Goal: Information Seeking & Learning: Learn about a topic

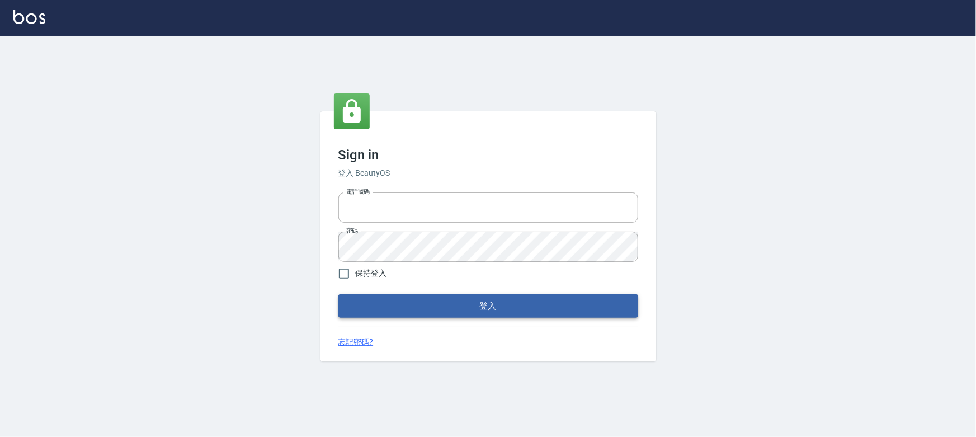
type input "0910967130"
click at [499, 303] on button "登入" at bounding box center [488, 305] width 300 height 23
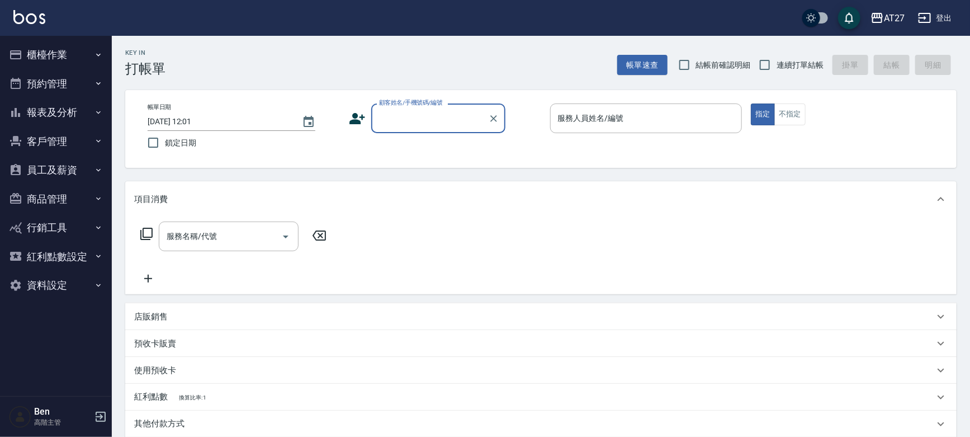
click at [62, 114] on button "報表及分析" at bounding box center [55, 112] width 103 height 29
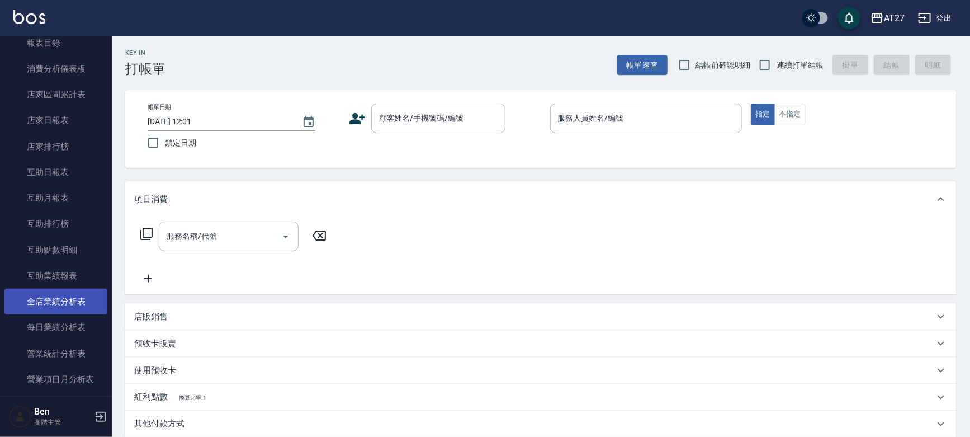
scroll to position [101, 0]
drag, startPoint x: 106, startPoint y: 145, endPoint x: 111, endPoint y: 179, distance: 33.9
click at [111, 179] on nav "櫃檯作業 打帳單 帳單列表 掛單列表 座位開單 營業儀表板 現金收支登錄 高階收支登錄 材料自購登錄 每日結帳 排班表 現場電腦打卡 掃碼打卡 預約管理 預約…" at bounding box center [56, 216] width 112 height 360
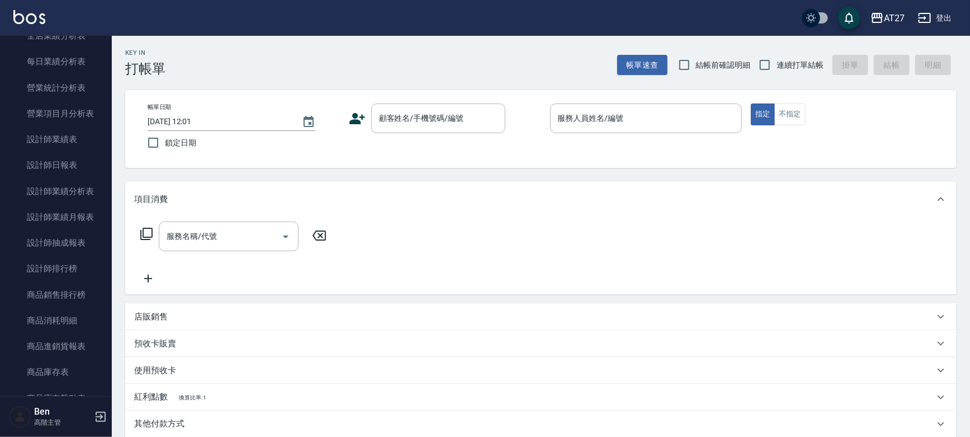
scroll to position [458, 0]
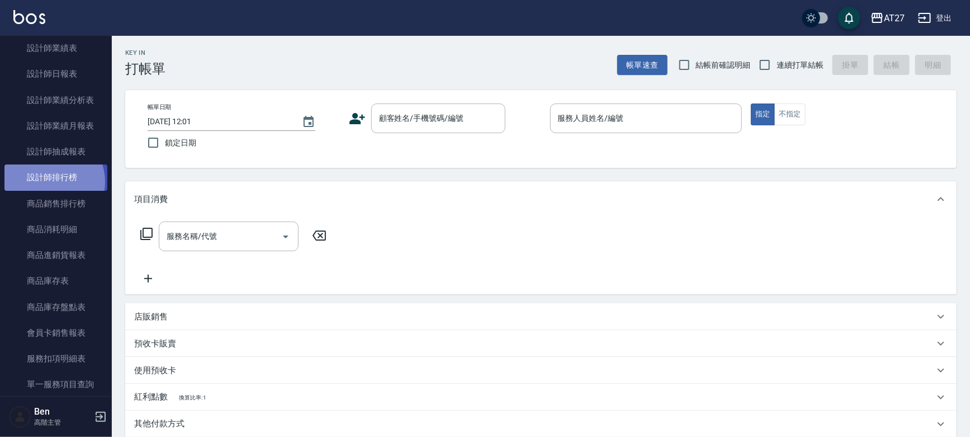
click at [49, 182] on link "設計師排行榜" at bounding box center [55, 177] width 103 height 26
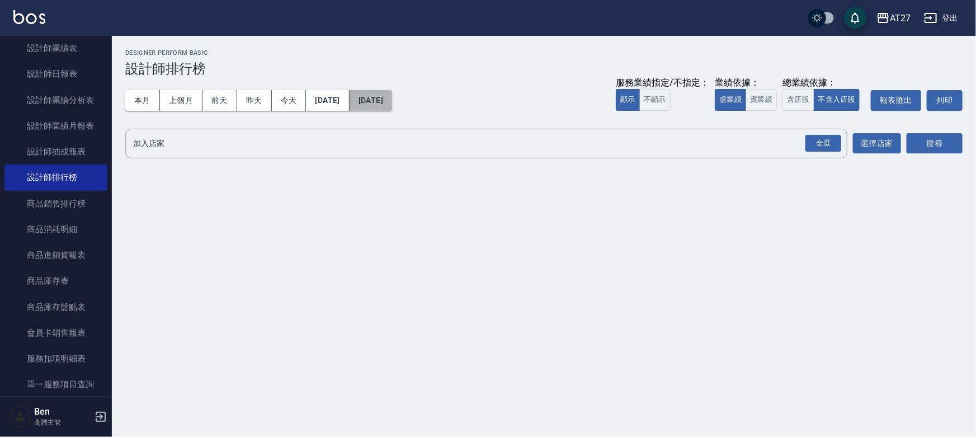
click at [392, 105] on button "[DATE]" at bounding box center [370, 100] width 42 height 21
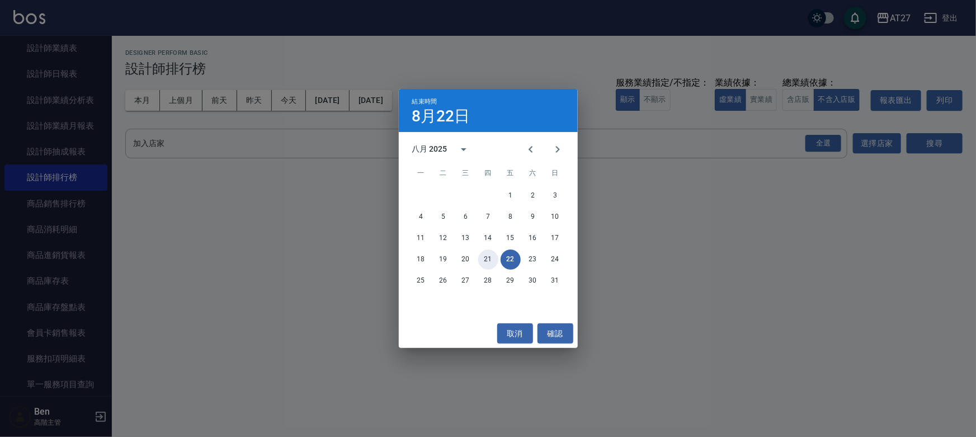
drag, startPoint x: 490, startPoint y: 258, endPoint x: 488, endPoint y: 241, distance: 16.9
click at [489, 258] on button "21" at bounding box center [488, 259] width 20 height 20
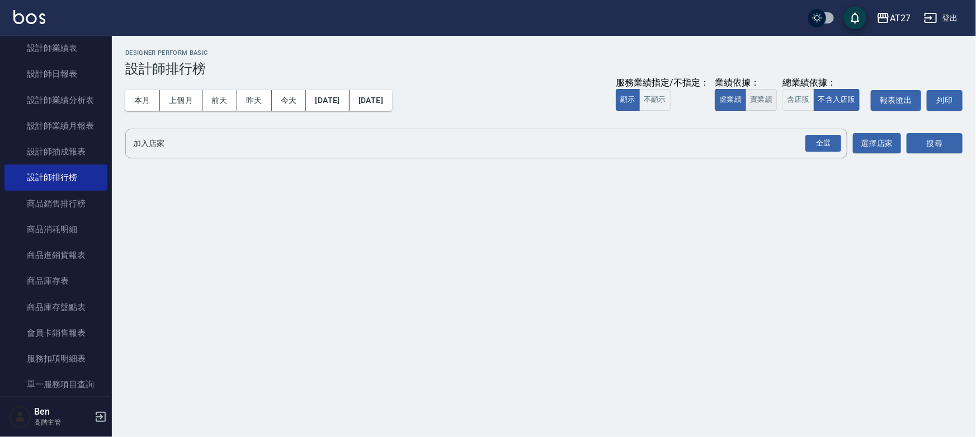
click at [755, 96] on button "實業績" at bounding box center [760, 100] width 31 height 22
click at [875, 142] on button "選擇店家" at bounding box center [877, 143] width 48 height 21
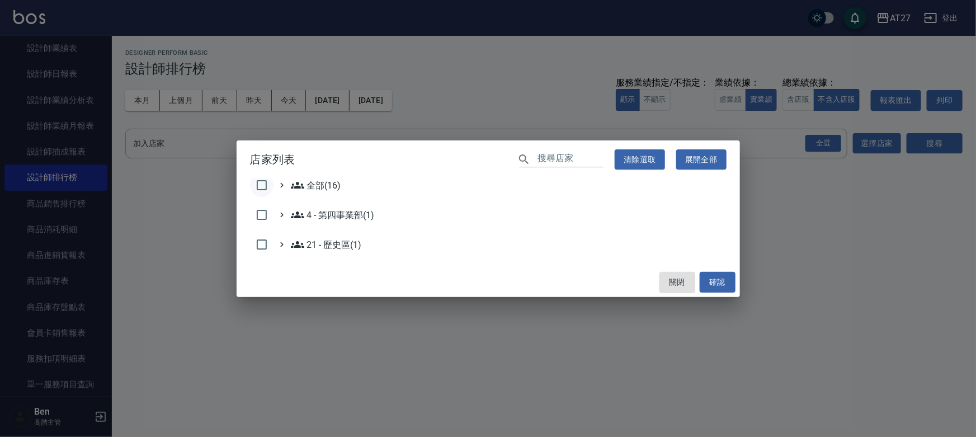
click at [261, 186] on input "checkbox" at bounding box center [261, 184] width 23 height 23
checkbox input "true"
click at [724, 284] on button "確認" at bounding box center [717, 282] width 36 height 21
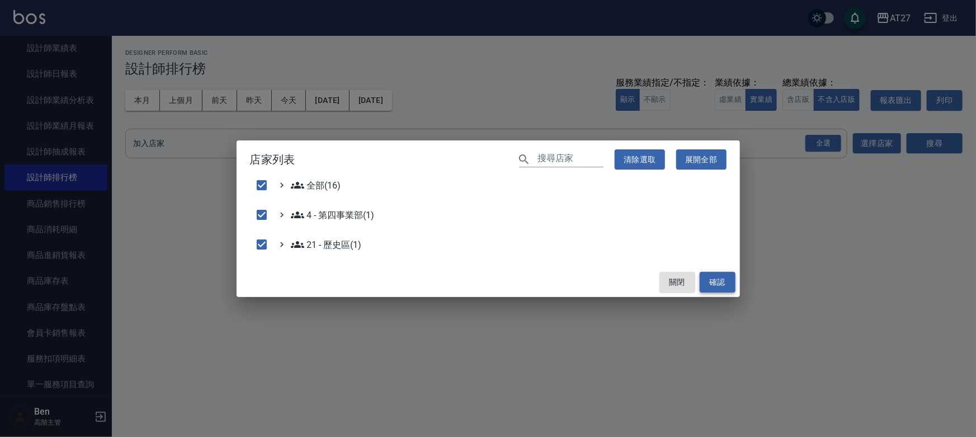
checkbox input "false"
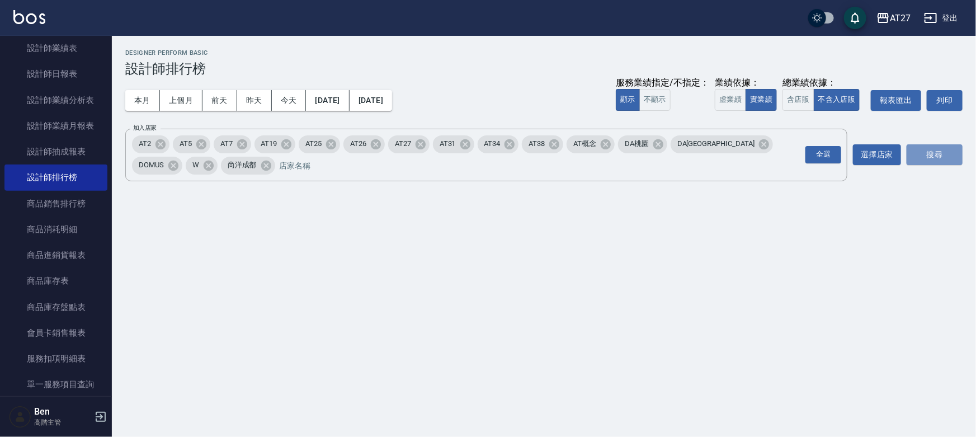
drag, startPoint x: 924, startPoint y: 154, endPoint x: 898, endPoint y: 188, distance: 42.3
click at [924, 154] on button "搜尋" at bounding box center [934, 154] width 56 height 21
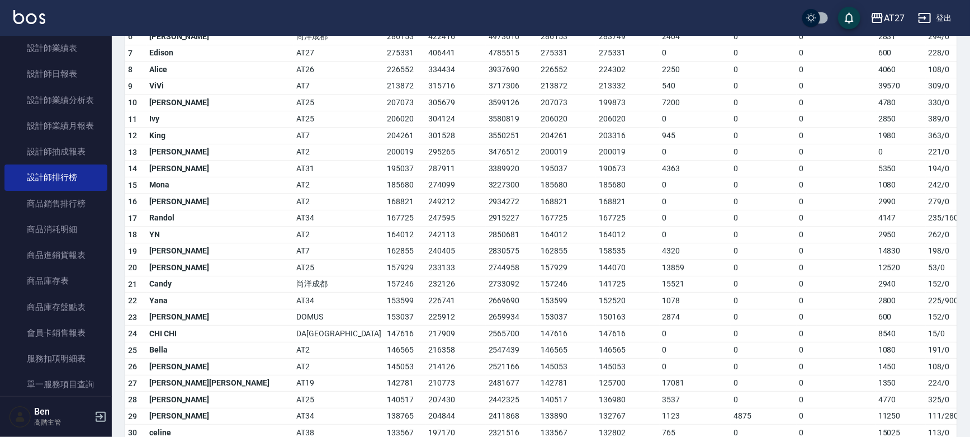
scroll to position [305, 0]
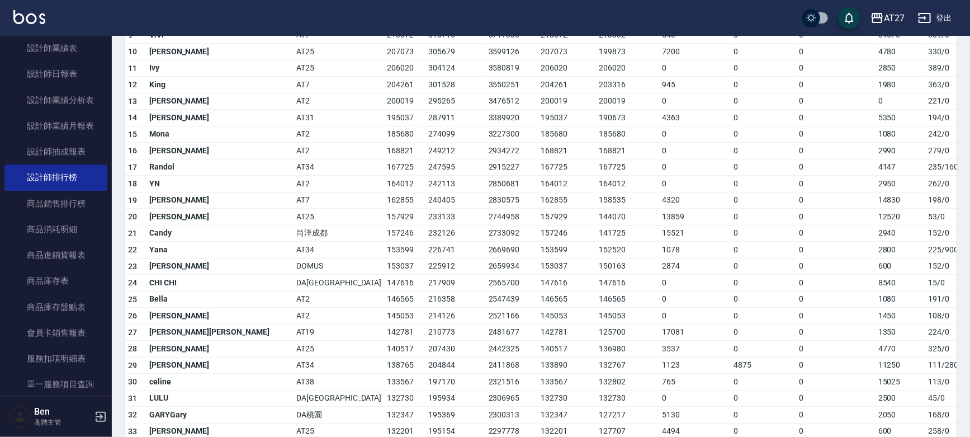
click at [944, 11] on button "登出" at bounding box center [935, 18] width 43 height 21
